Goal: Transaction & Acquisition: Subscribe to service/newsletter

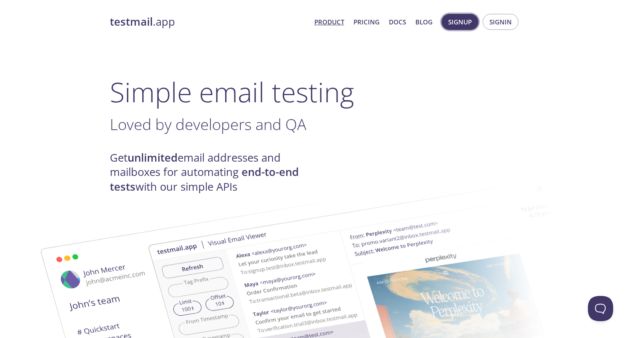
click at [465, 20] on span "Signup" at bounding box center [460, 21] width 24 height 11
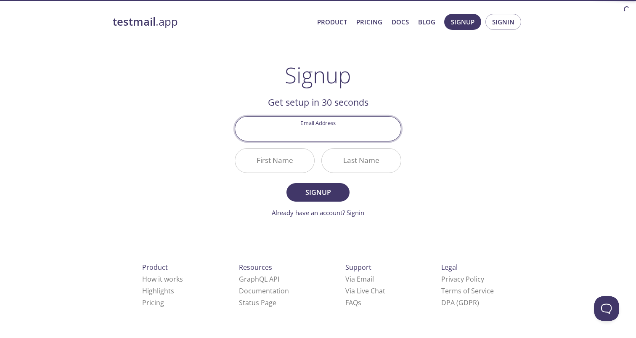
click at [335, 134] on input "Email Address" at bounding box center [318, 129] width 166 height 24
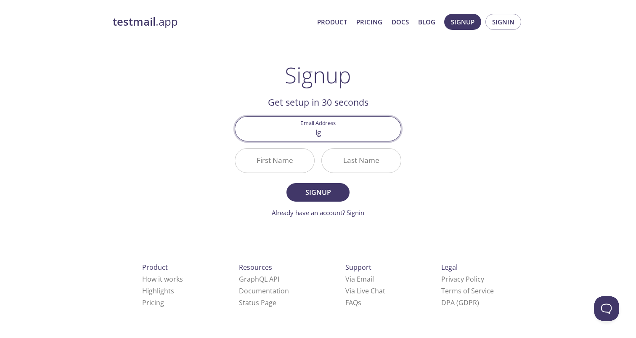
type input "l"
type input "[EMAIL_ADDRESS][PERSON_NAME][DOMAIN_NAME]"
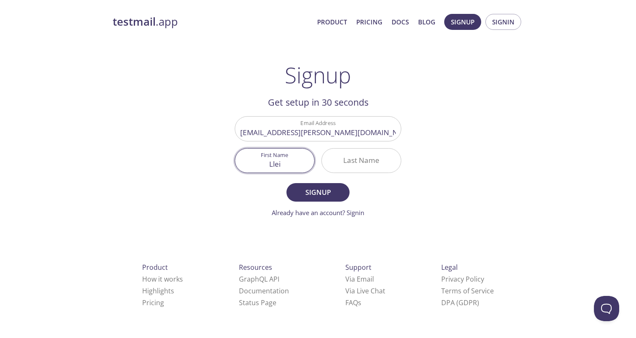
type input "Lleir"
type input "L"
type input "Ele"
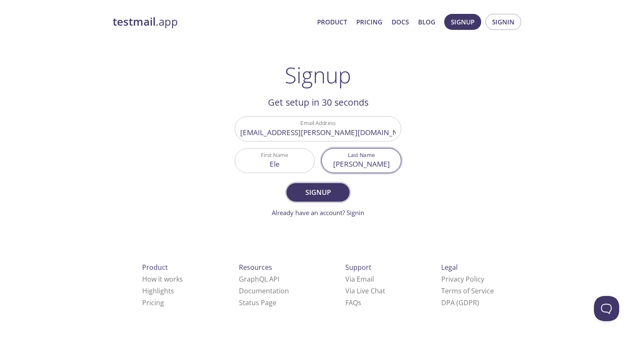
type input "[PERSON_NAME]"
click at [299, 190] on span "Signup" at bounding box center [318, 192] width 45 height 12
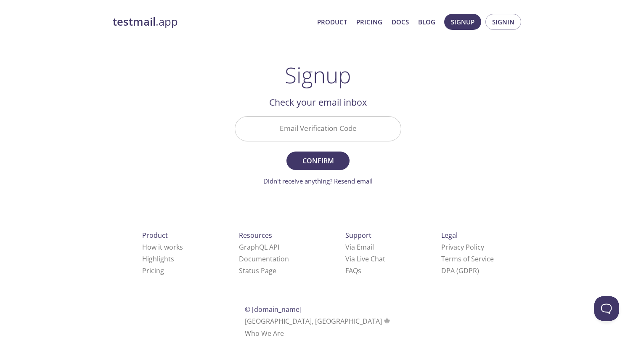
click at [346, 135] on input "Email Verification Code" at bounding box center [318, 129] width 166 height 24
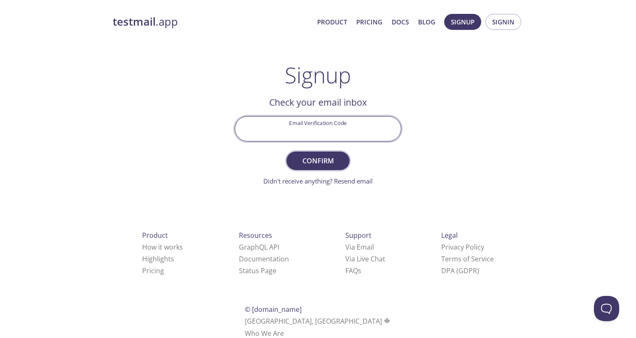
paste input "RJ2DKSL"
type input "RJ2DKSL"
click at [316, 166] on span "Confirm" at bounding box center [318, 161] width 45 height 12
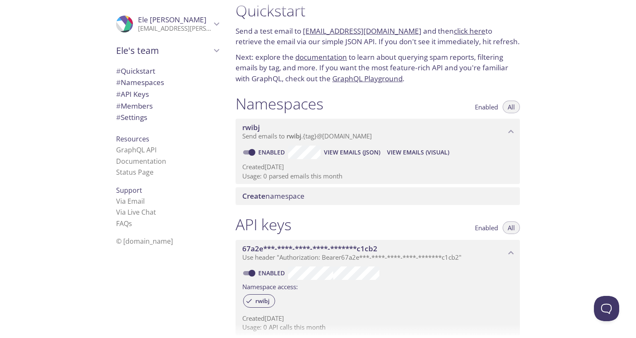
scroll to position [11, 0]
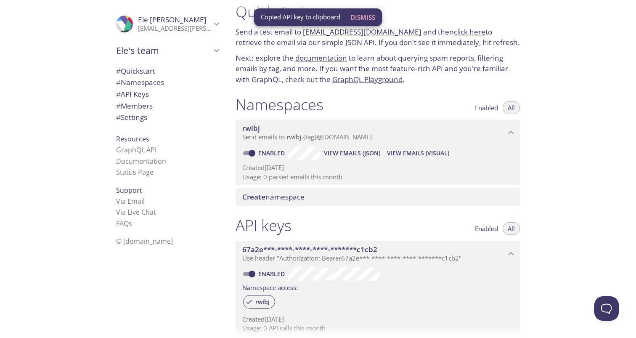
click at [53, 147] on div ".cls-1 { fill: #6d5ca8; } .cls-2 { fill: #3fc191; } .cls-3 { fill: #3b4752; } .…" at bounding box center [114, 169] width 229 height 338
